Goal: Transaction & Acquisition: Download file/media

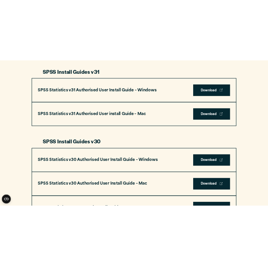
scroll to position [400, 0]
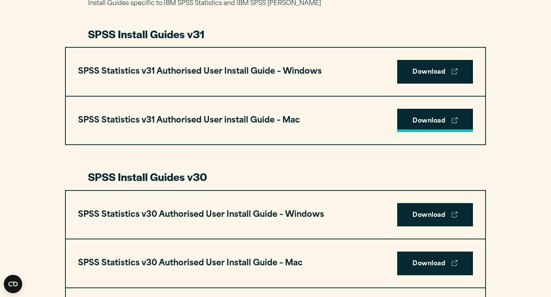
click at [426, 112] on link "Download" at bounding box center [435, 121] width 76 height 24
click at [419, 117] on link "Download" at bounding box center [435, 121] width 76 height 24
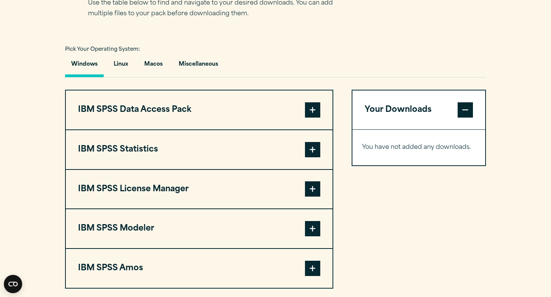
scroll to position [530, 0]
click at [154, 65] on button "Macos" at bounding box center [153, 66] width 31 height 22
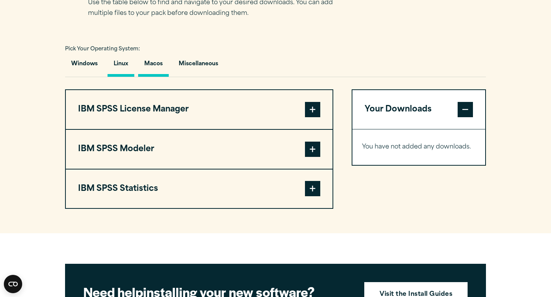
click at [131, 73] on button "Linux" at bounding box center [120, 66] width 27 height 22
click at [93, 73] on button "Windows" at bounding box center [84, 66] width 39 height 22
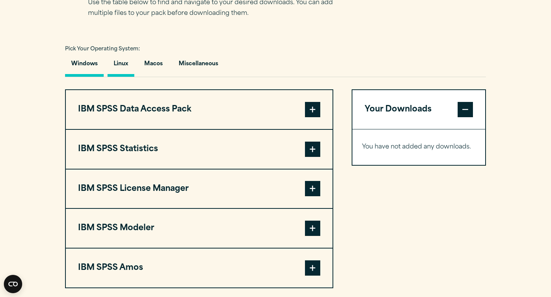
click at [122, 69] on button "Linux" at bounding box center [120, 66] width 27 height 22
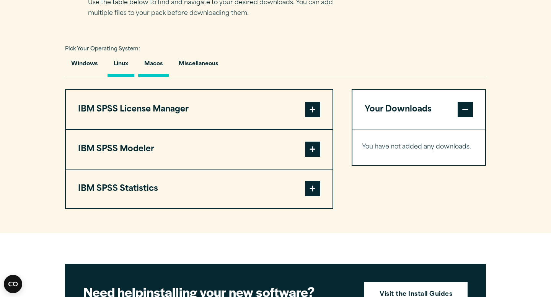
click at [151, 70] on button "Macos" at bounding box center [153, 66] width 31 height 22
click at [320, 193] on span at bounding box center [312, 188] width 15 height 15
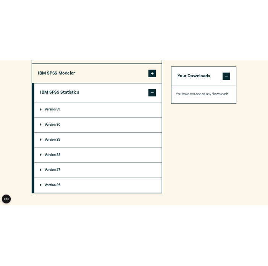
scroll to position [663, 0]
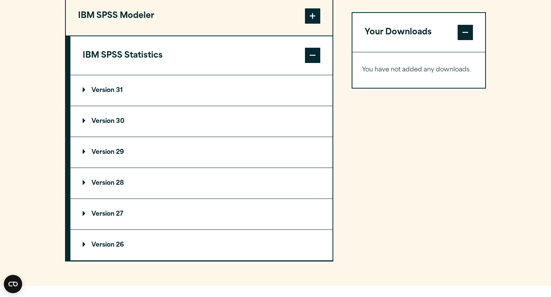
click at [97, 89] on p "Version 31" at bounding box center [103, 91] width 40 height 6
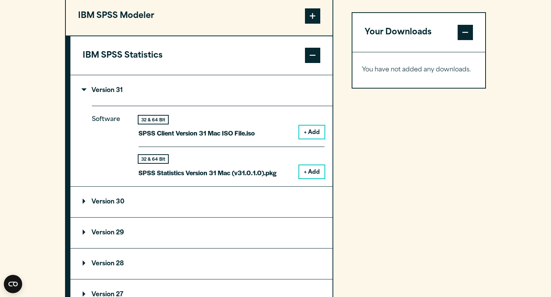
click at [313, 176] on button "+ Add" at bounding box center [311, 172] width 25 height 13
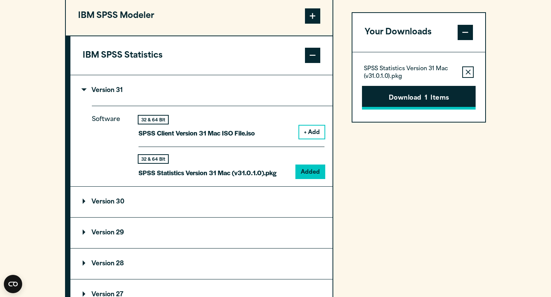
click at [397, 99] on button "Download 1 Items" at bounding box center [419, 98] width 114 height 24
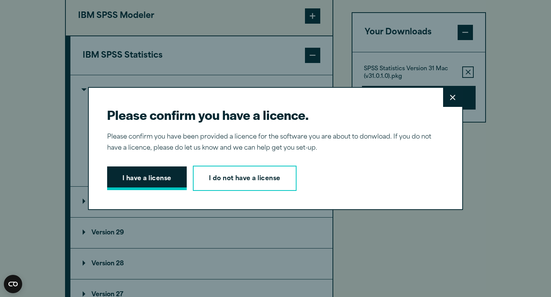
click at [156, 177] on button "I have a license" at bounding box center [147, 179] width 80 height 24
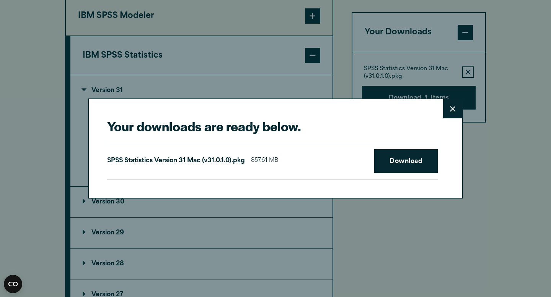
click at [372, 161] on div "SPSS Statistics Version 31 Mac (v31.0.1.0).pkg 857.61 MB Download" at bounding box center [272, 161] width 330 height 37
click at [390, 161] on link "Download" at bounding box center [405, 162] width 63 height 24
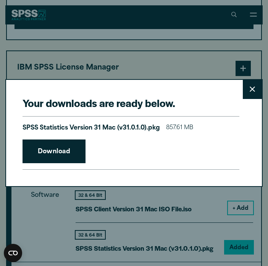
scroll to position [660, 0]
